Goal: Transaction & Acquisition: Book appointment/travel/reservation

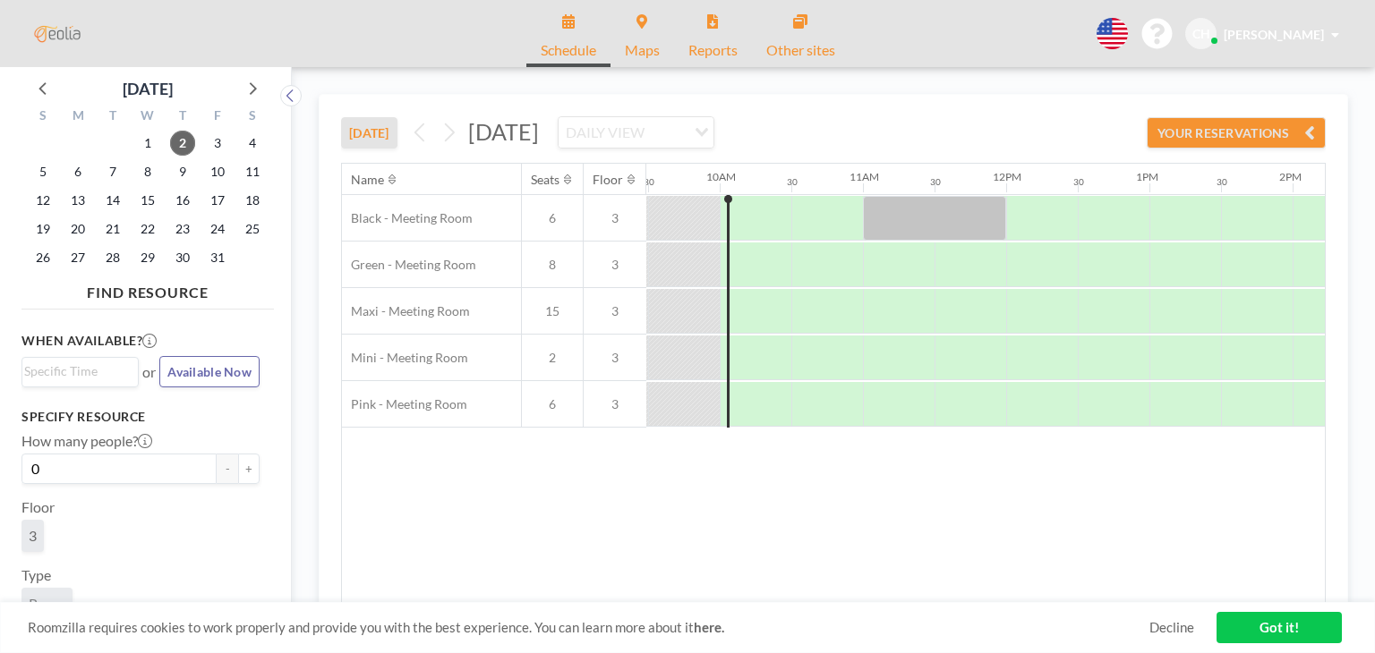
scroll to position [0, 1360]
click at [757, 233] on div at bounding box center [758, 218] width 61 height 45
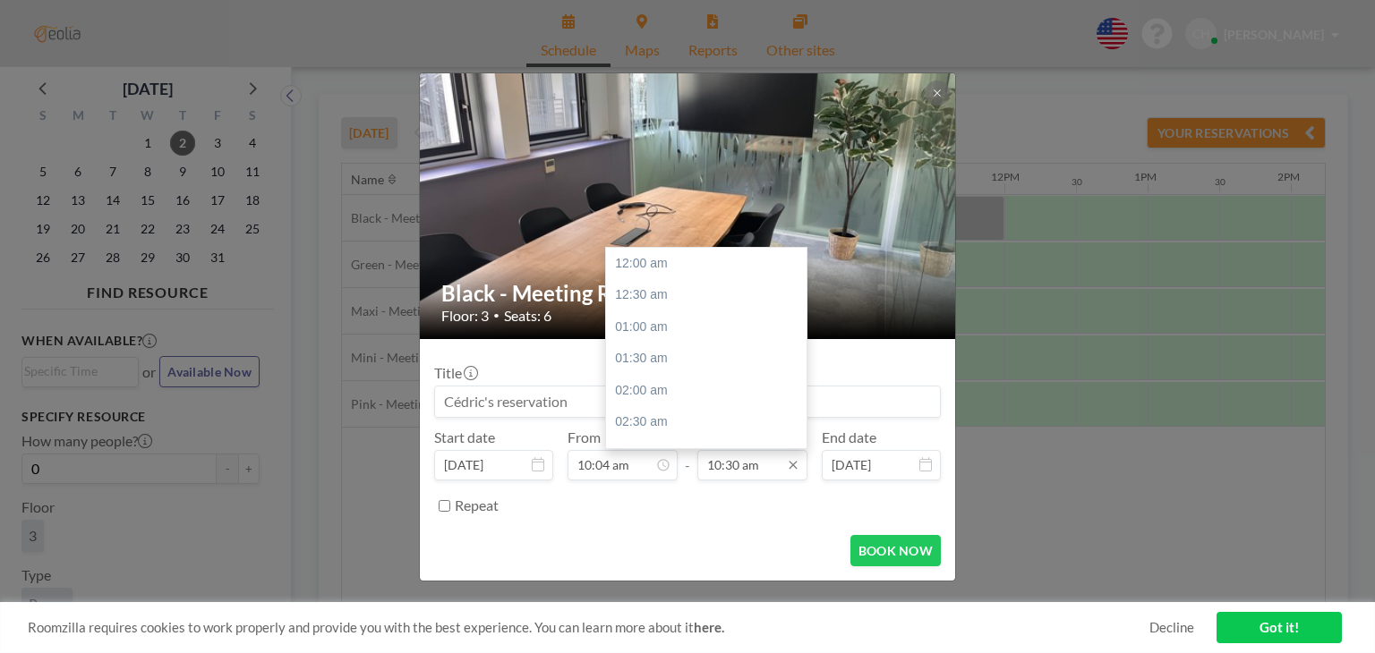
scroll to position [669, 0]
click at [698, 298] on div "11:00 am" at bounding box center [710, 295] width 209 height 32
type input "11:00 am"
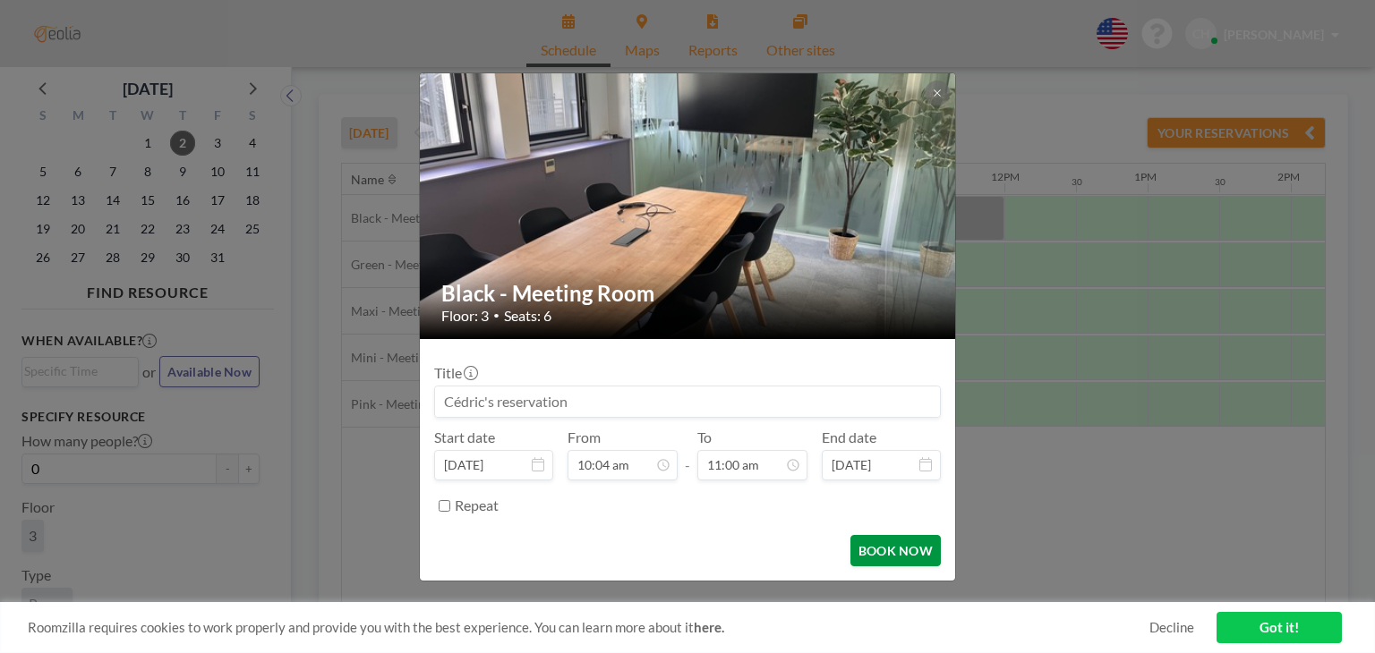
click at [890, 561] on button "BOOK NOW" at bounding box center [895, 550] width 90 height 31
